Goal: Browse casually

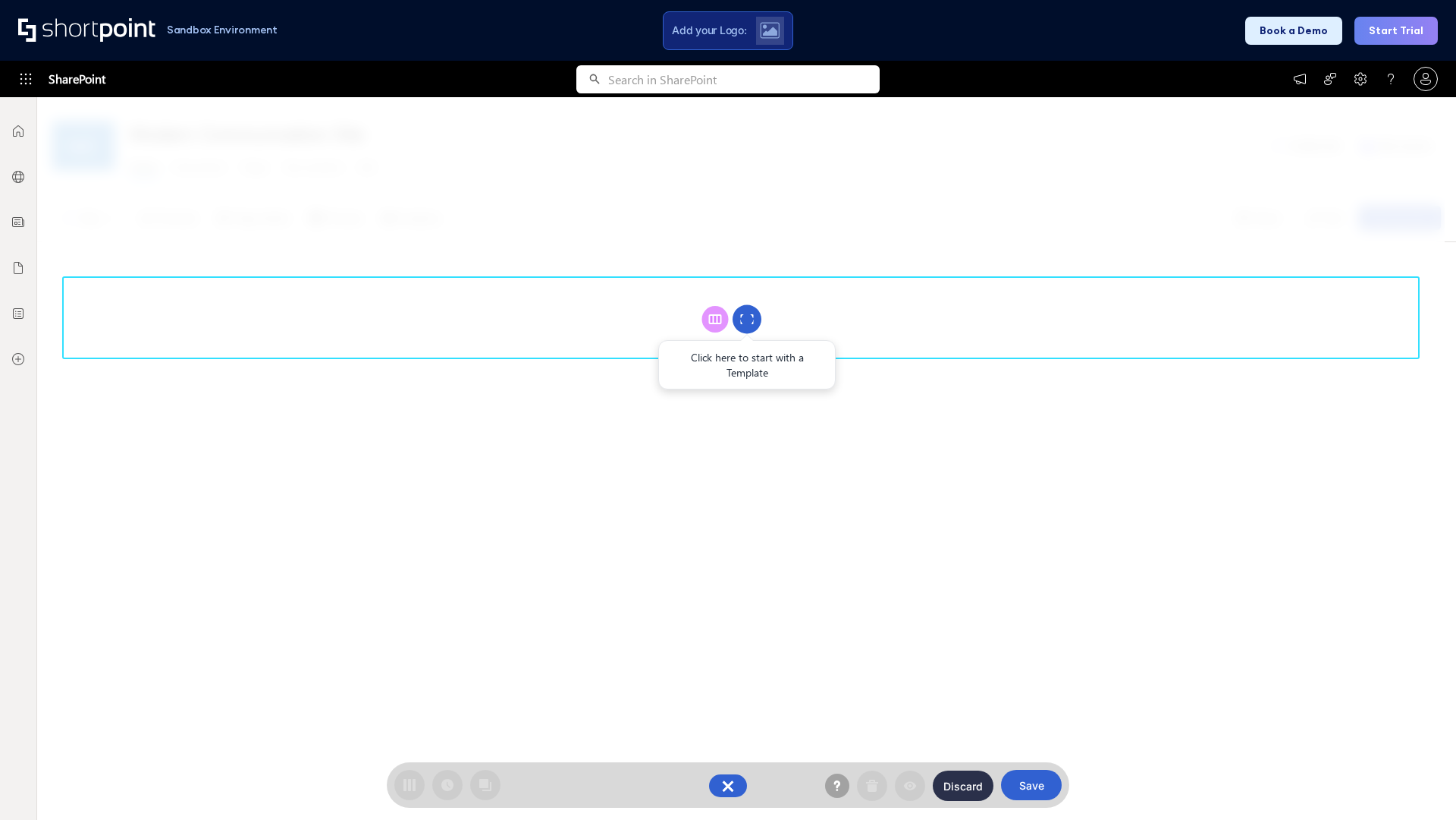
click at [747, 318] on circle at bounding box center [747, 319] width 29 height 29
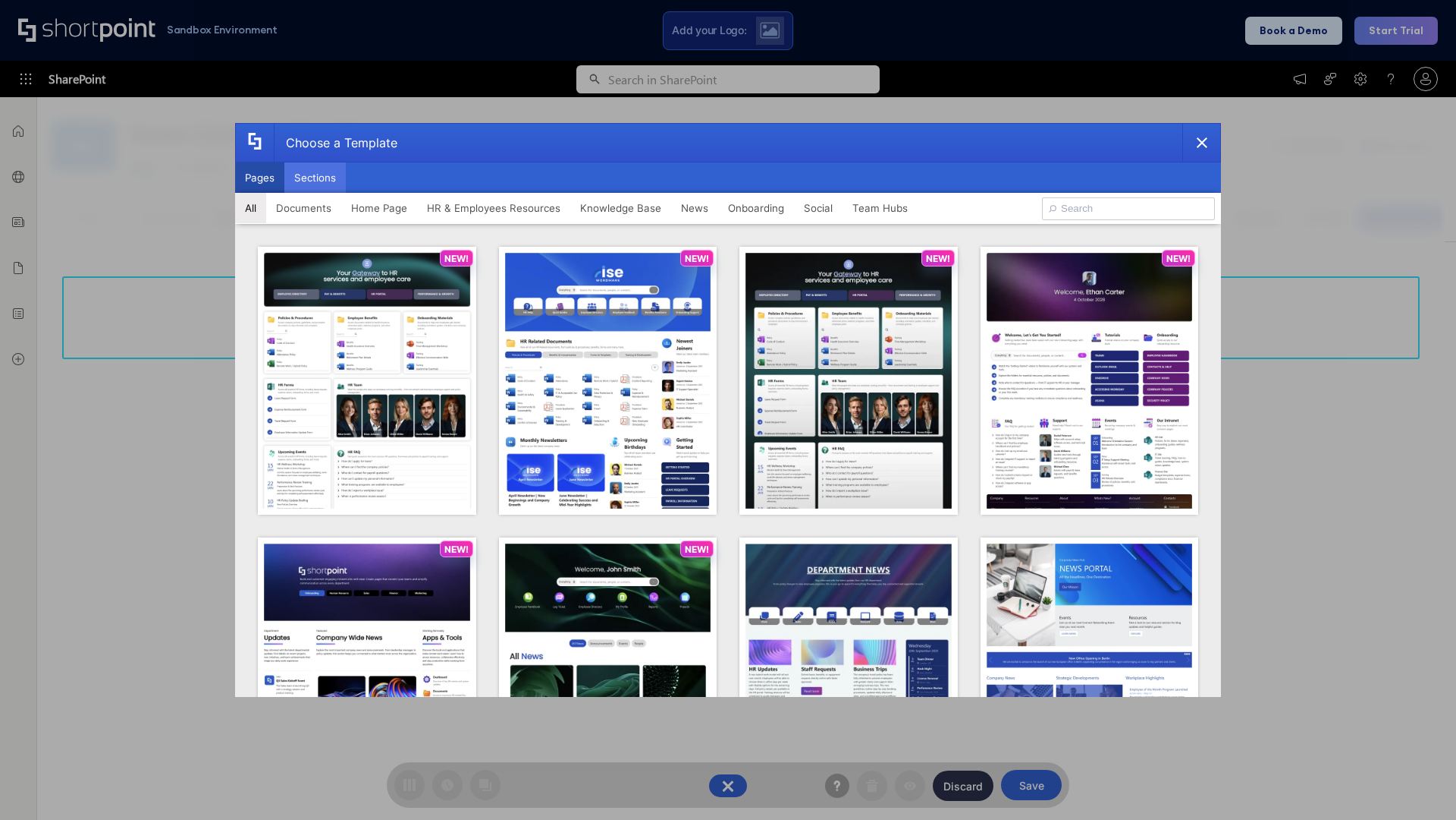
click at [315, 177] on button "Sections" at bounding box center [315, 177] width 62 height 31
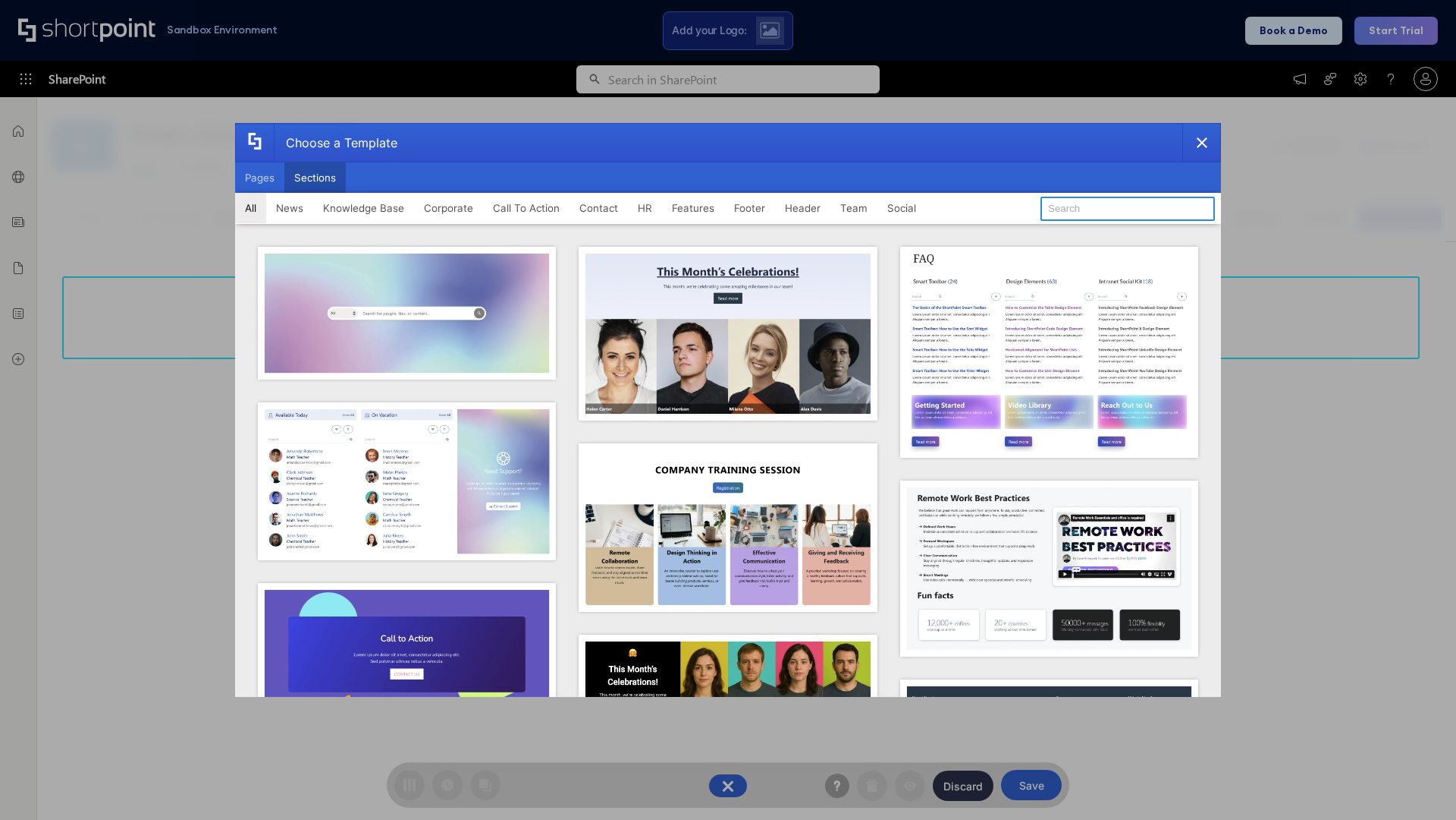
type input "Contact Cta"
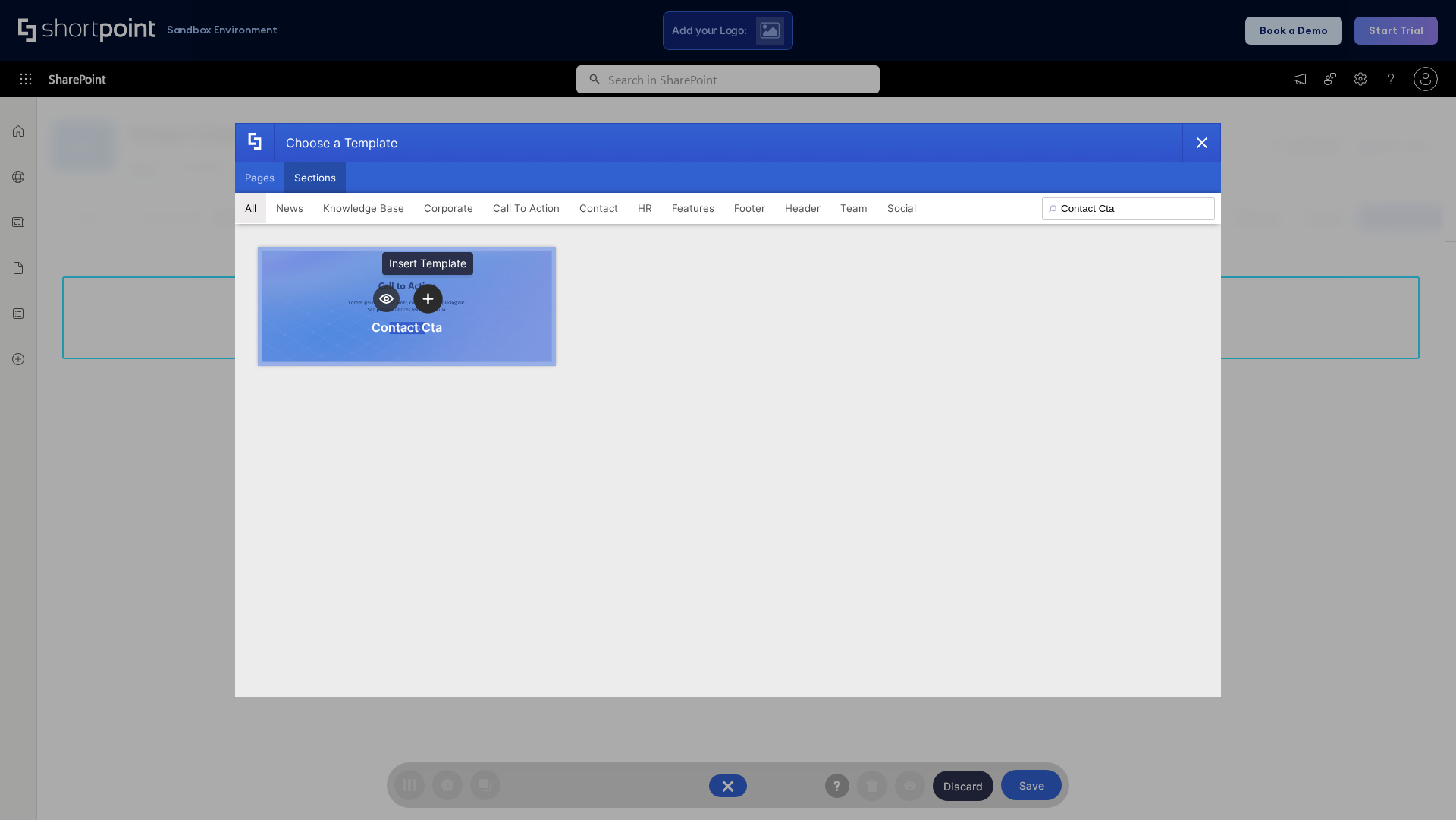
click at [428, 299] on icon "template selector" at bounding box center [427, 298] width 11 height 11
